Goal: Task Accomplishment & Management: Manage account settings

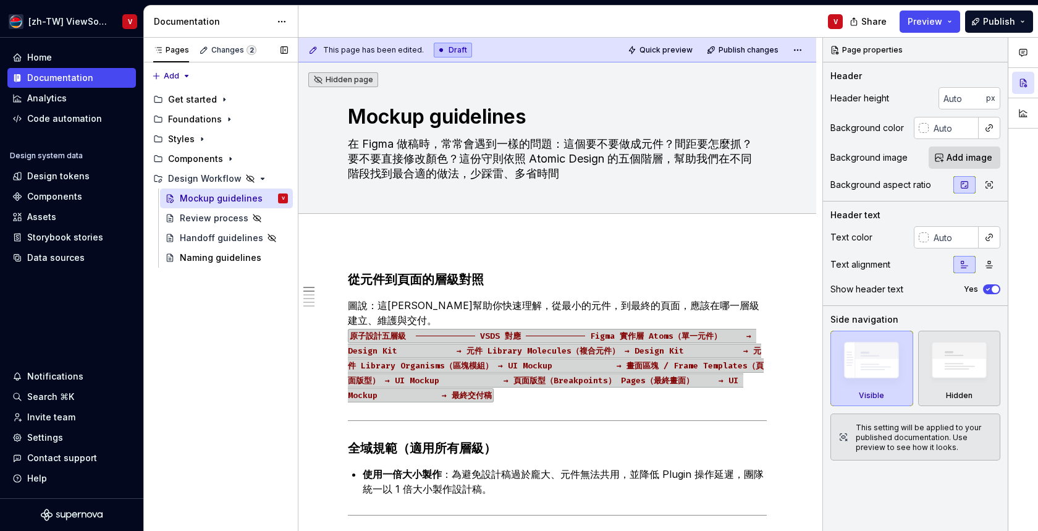
type textarea "*"
click at [60, 434] on div "Settings" at bounding box center [45, 437] width 36 height 12
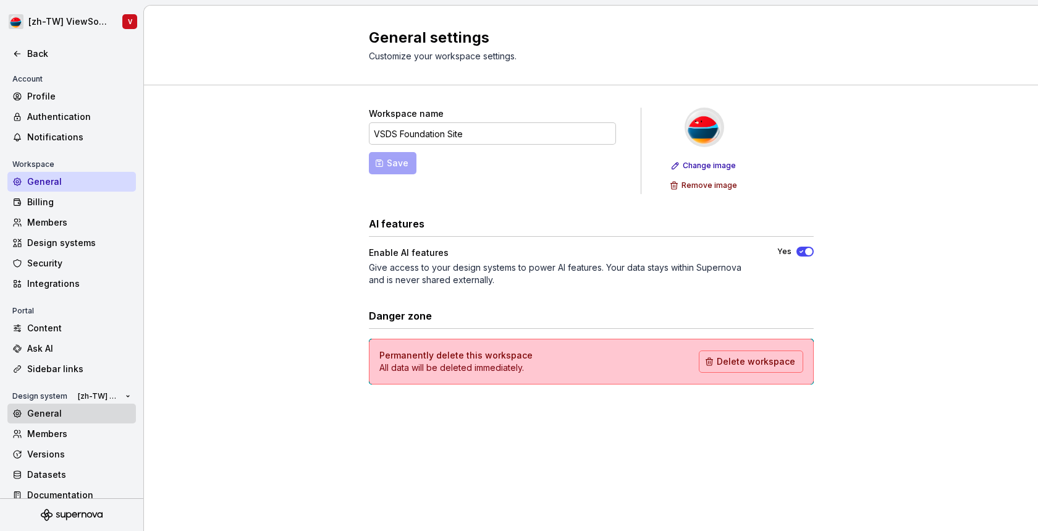
click at [85, 411] on div "General" at bounding box center [79, 413] width 104 height 12
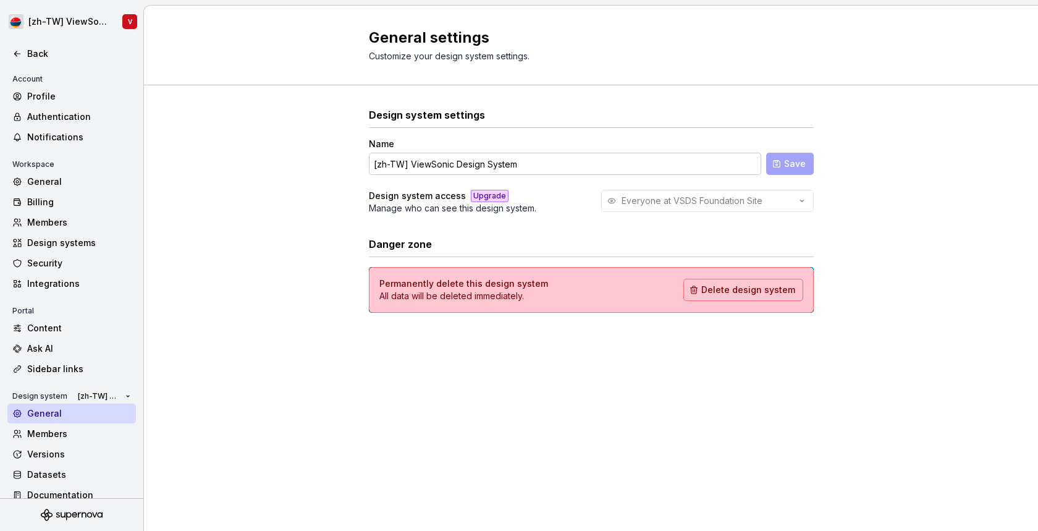
click at [85, 411] on div "General" at bounding box center [79, 413] width 104 height 12
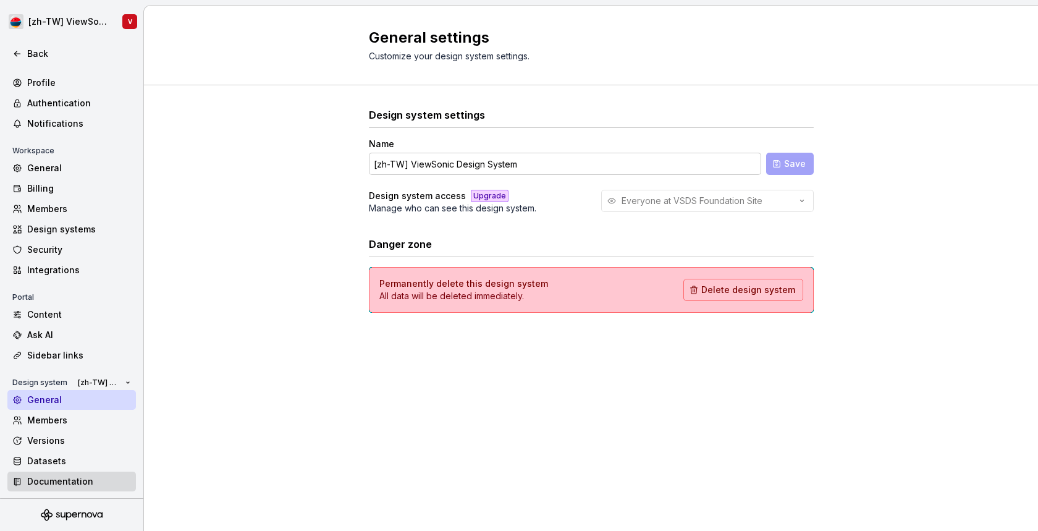
click at [91, 488] on div "Documentation" at bounding box center [71, 482] width 129 height 20
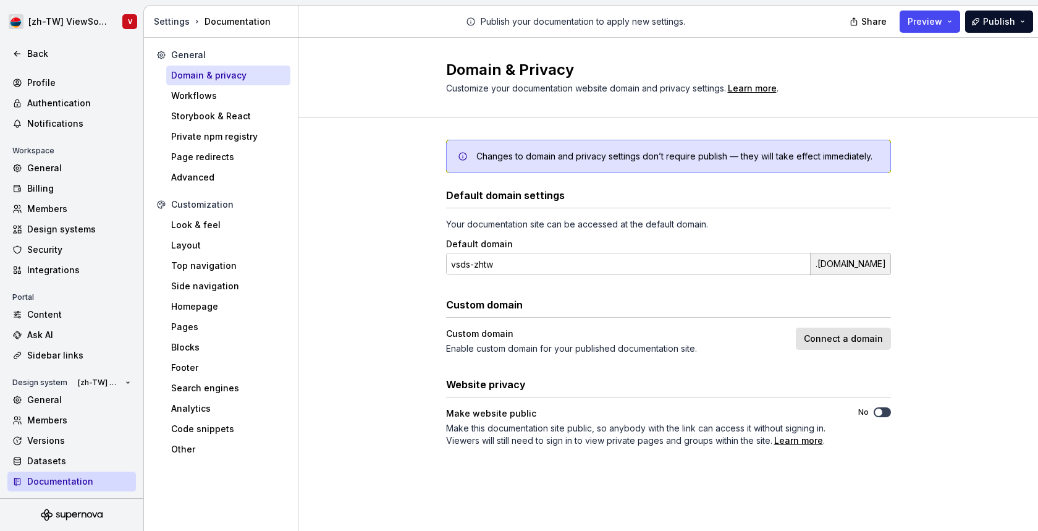
click at [885, 412] on button "No" at bounding box center [882, 412] width 17 height 10
click at [1005, 28] on button "Publish" at bounding box center [999, 22] width 68 height 22
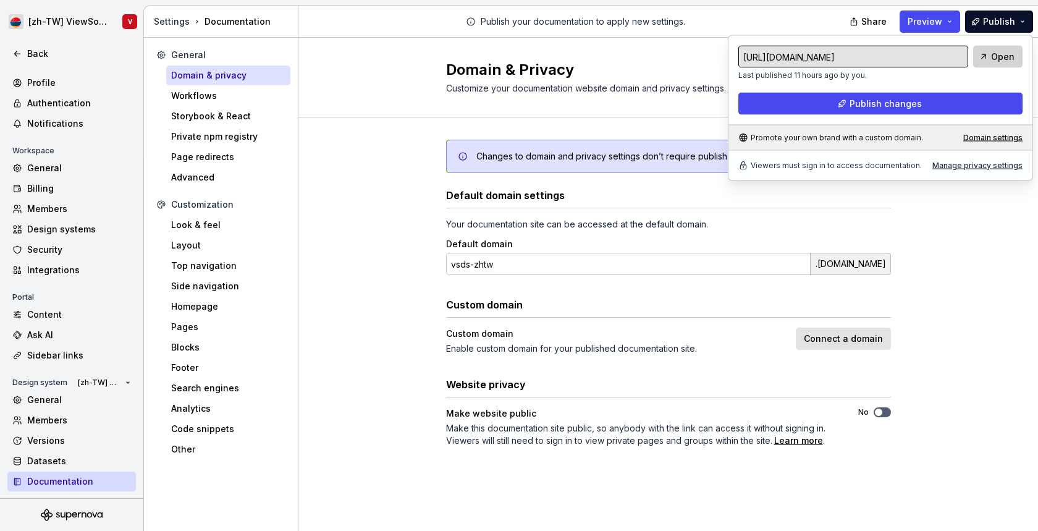
click at [998, 61] on span "Open" at bounding box center [1002, 57] width 23 height 12
click at [978, 166] on div "Manage privacy settings" at bounding box center [978, 166] width 90 height 10
click at [952, 410] on div "Changes to domain and privacy settings [PERSON_NAME]’t require publish — they w…" at bounding box center [668, 305] width 740 height 376
